Goal: Task Accomplishment & Management: Manage account settings

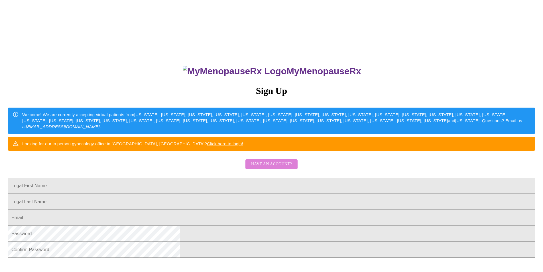
click at [281, 168] on span "Have an account?" at bounding box center [271, 164] width 41 height 7
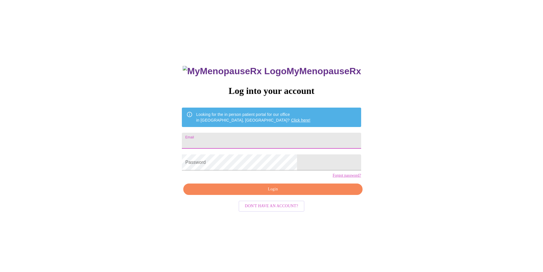
click at [272, 139] on input "Email" at bounding box center [271, 141] width 179 height 16
type input "[EMAIL_ADDRESS][DOMAIN_NAME]"
click at [277, 193] on span "Login" at bounding box center [273, 189] width 166 height 7
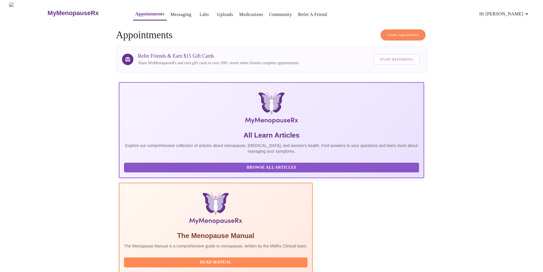
click at [171, 11] on link "Messaging" at bounding box center [181, 15] width 21 height 8
click at [200, 13] on link "Labs" at bounding box center [204, 15] width 9 height 8
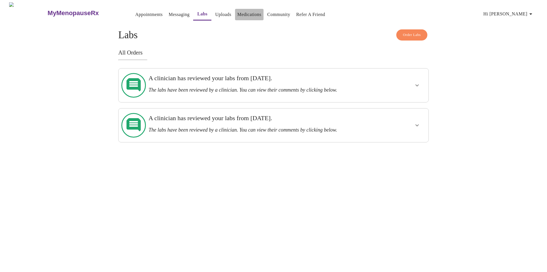
click at [238, 12] on link "Medications" at bounding box center [250, 15] width 24 height 8
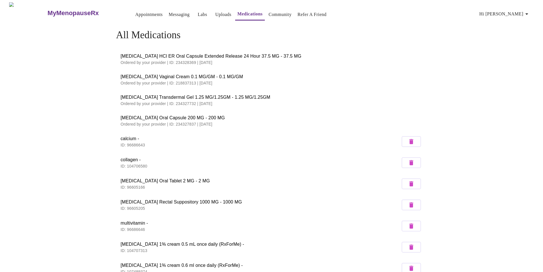
click at [524, 13] on span "Hi Heather" at bounding box center [505, 14] width 51 height 8
click at [514, 44] on li "Log out" at bounding box center [518, 43] width 26 height 10
